Goal: Navigation & Orientation: Understand site structure

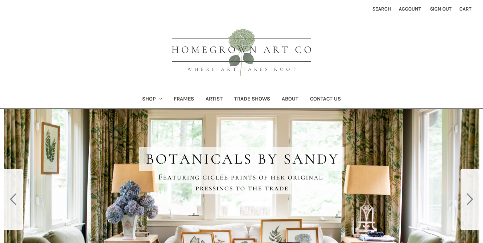
click at [142, 75] on header "Toggle menu Compare Search Account Sign out Cart 0 Search Search Shop All Shop" at bounding box center [241, 54] width 483 height 109
click at [189, 98] on link "Frames" at bounding box center [184, 100] width 32 height 18
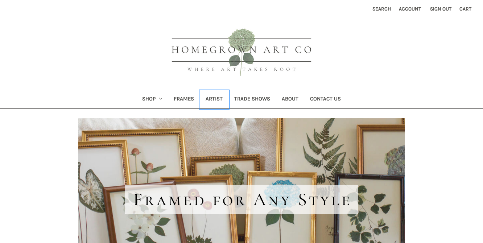
click at [219, 99] on link "Artist" at bounding box center [214, 100] width 29 height 18
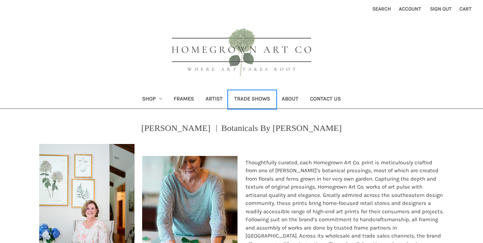
click at [255, 100] on link "Trade Shows" at bounding box center [252, 100] width 48 height 18
